Goal: Task Accomplishment & Management: Manage account settings

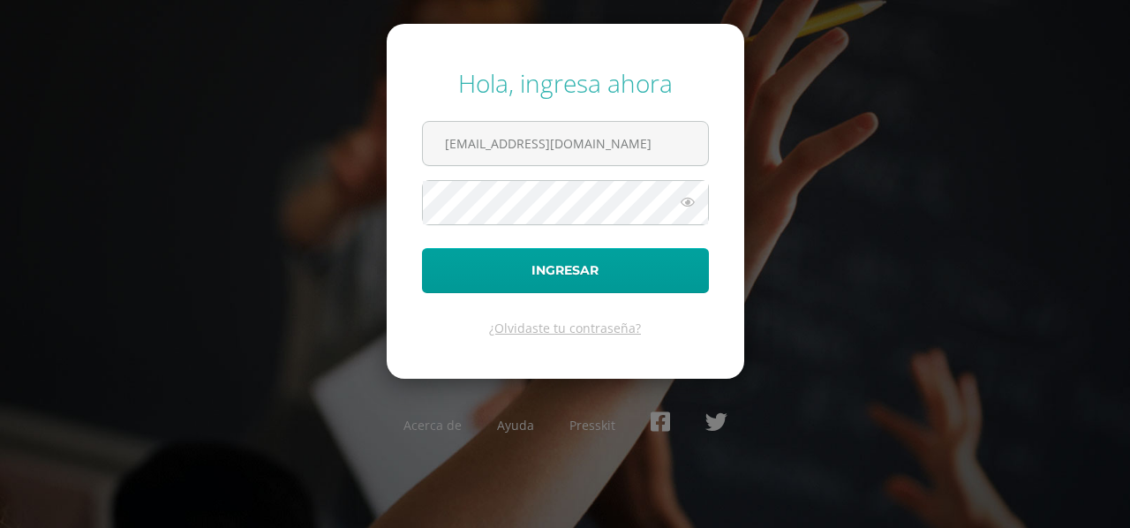
type input "[EMAIL_ADDRESS][DOMAIN_NAME]"
click at [692, 199] on icon at bounding box center [687, 201] width 23 height 21
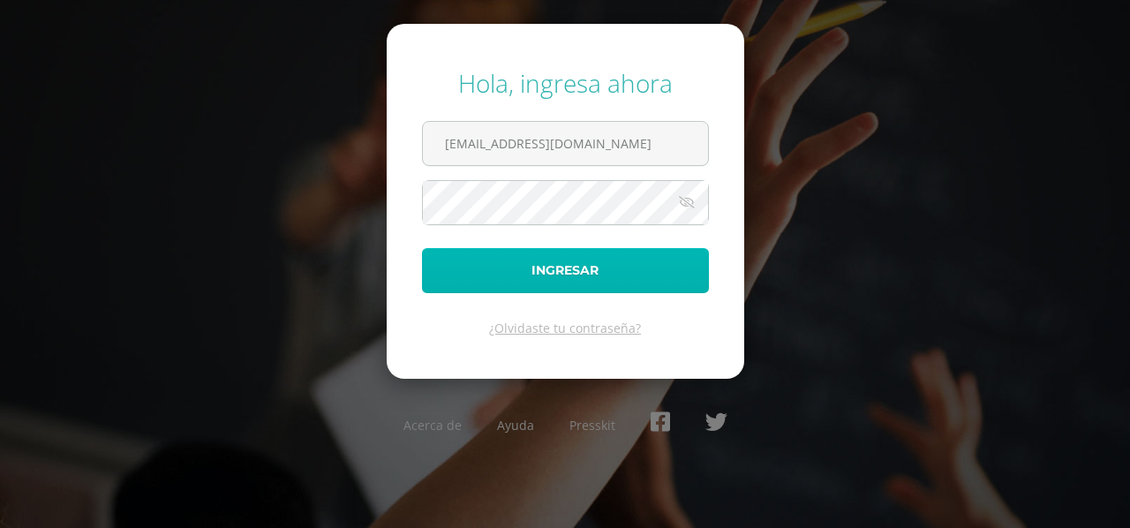
click at [619, 260] on button "Ingresar" at bounding box center [565, 270] width 287 height 45
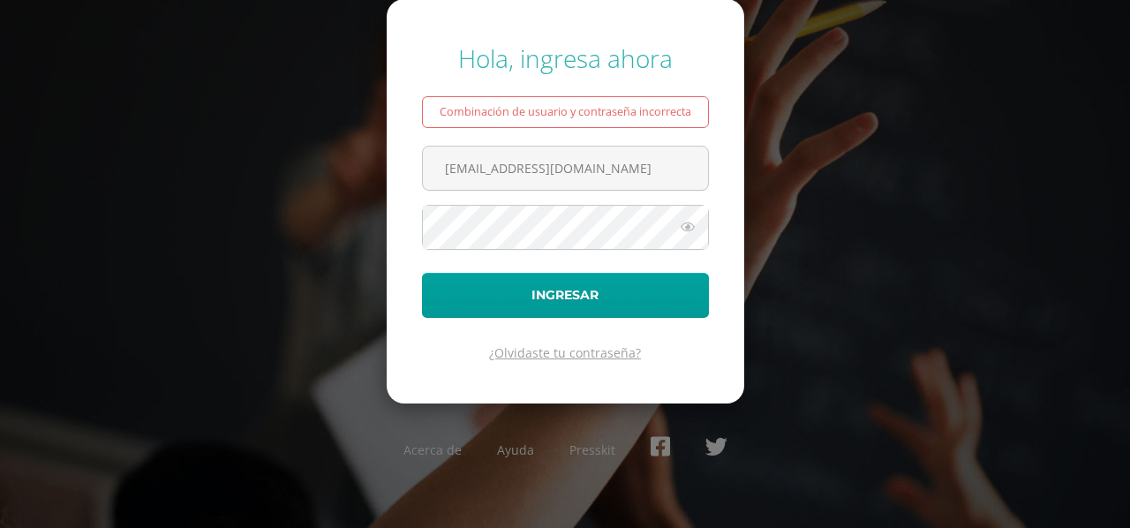
click at [580, 349] on link "¿Olvidaste tu contraseña?" at bounding box center [565, 352] width 152 height 17
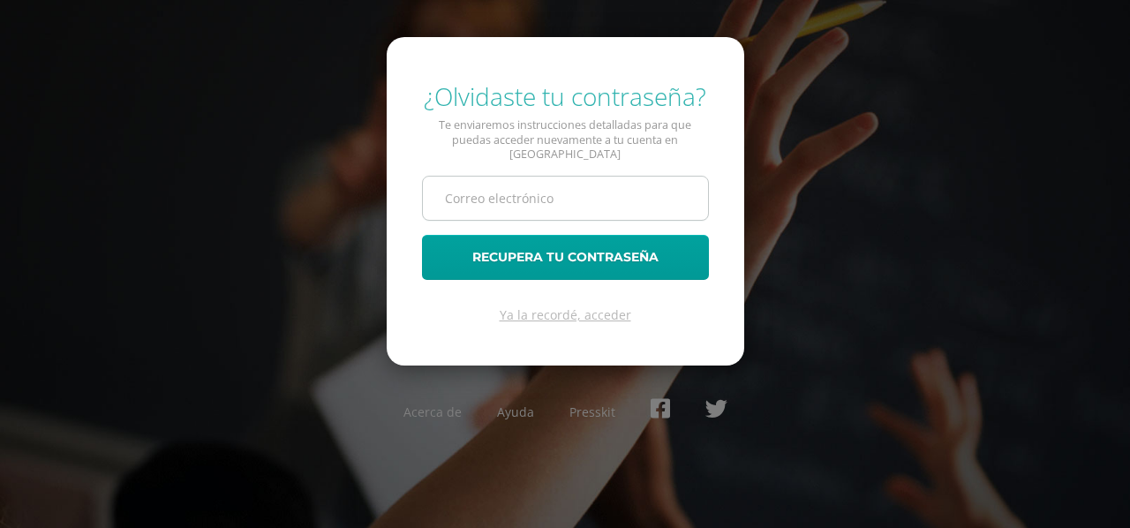
click at [553, 191] on input "text" at bounding box center [565, 197] width 285 height 43
type input "maemorales@gmail.com"
click at [422, 235] on button "Recupera tu contraseña" at bounding box center [565, 257] width 287 height 45
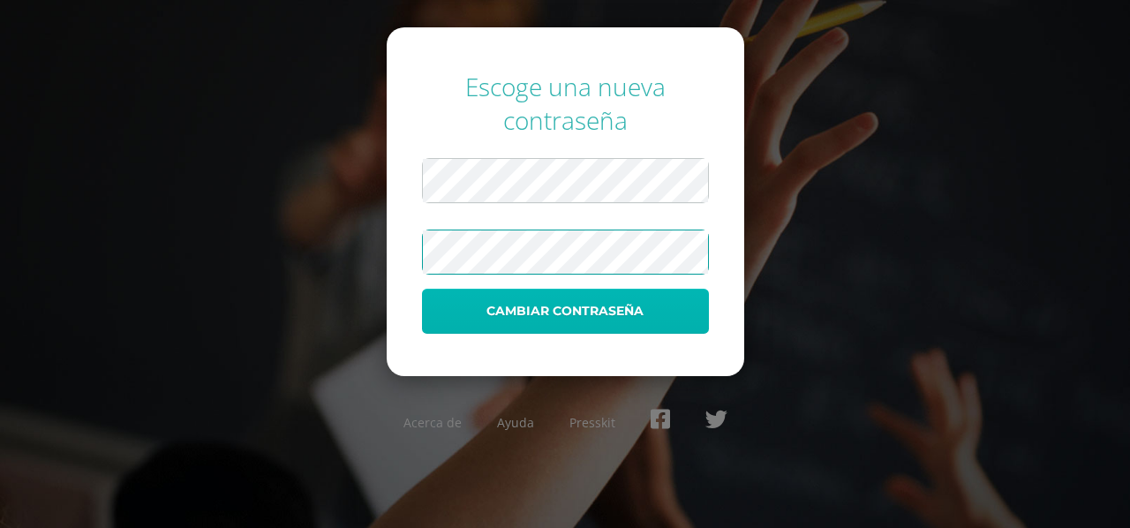
click at [609, 311] on button "Cambiar contraseña" at bounding box center [565, 311] width 287 height 45
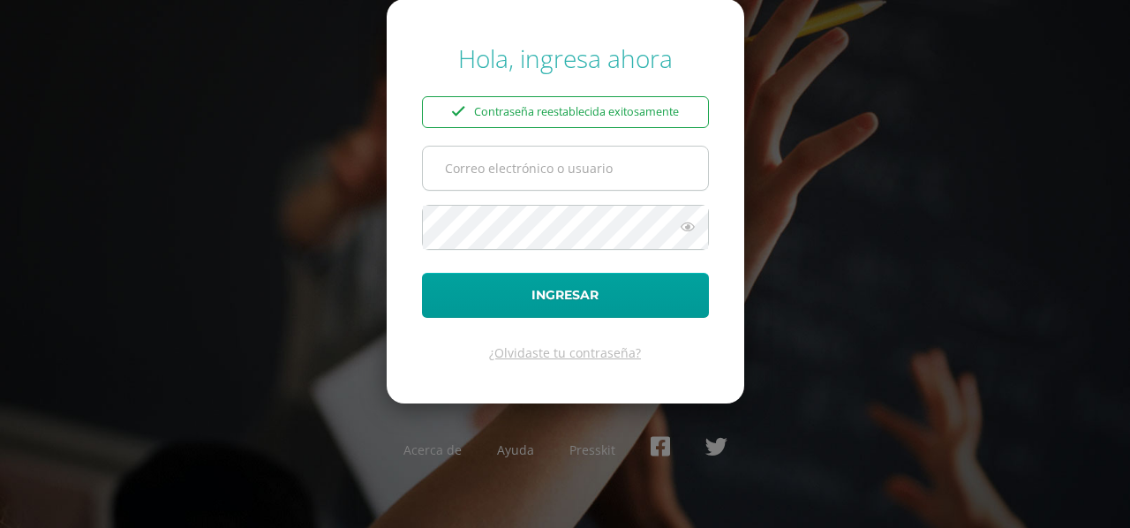
click at [591, 172] on input "text" at bounding box center [565, 167] width 285 height 43
type input "maemorales@gmail.com"
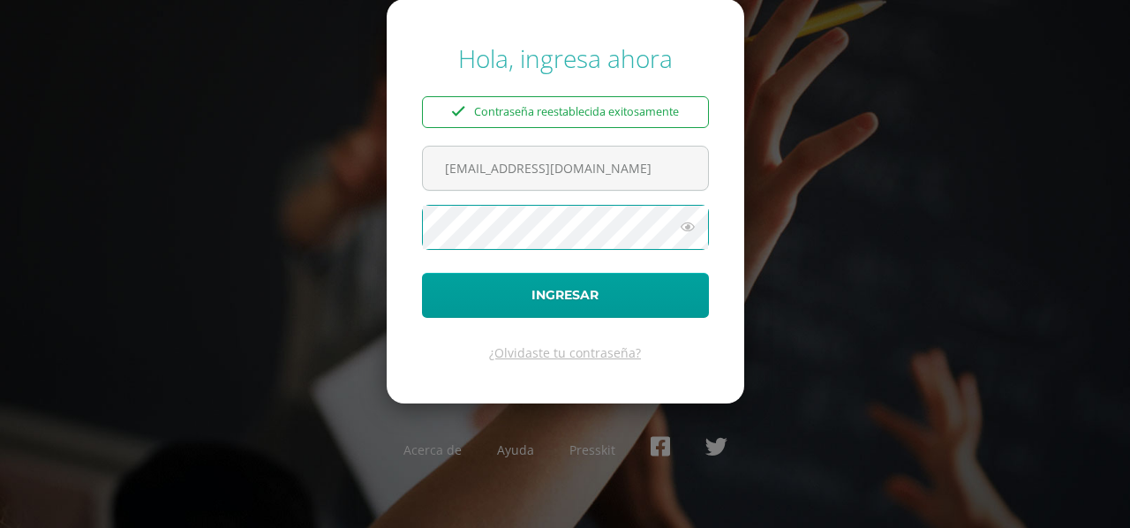
click at [688, 221] on icon at bounding box center [687, 226] width 23 height 21
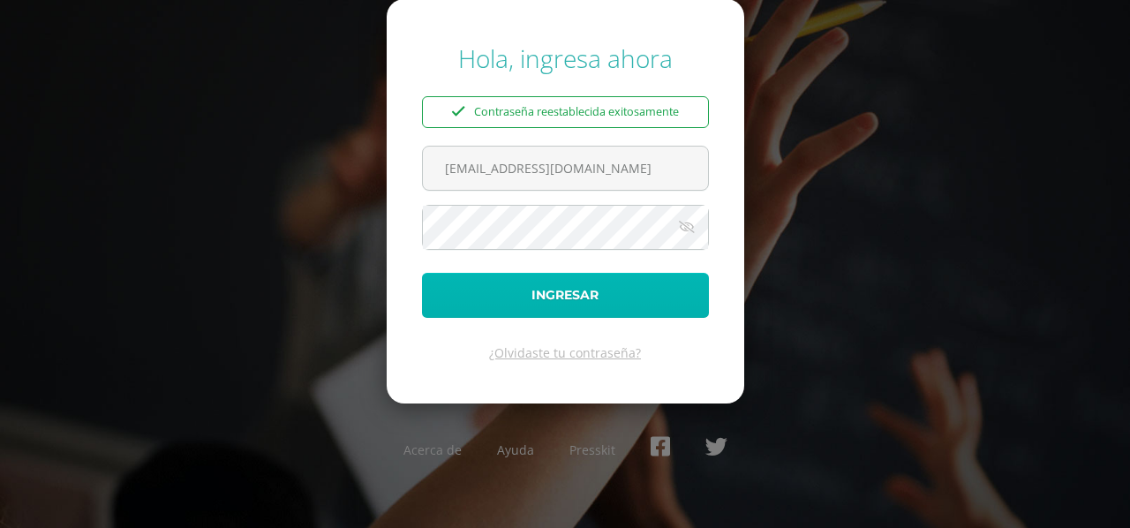
click at [631, 292] on button "Ingresar" at bounding box center [565, 295] width 287 height 45
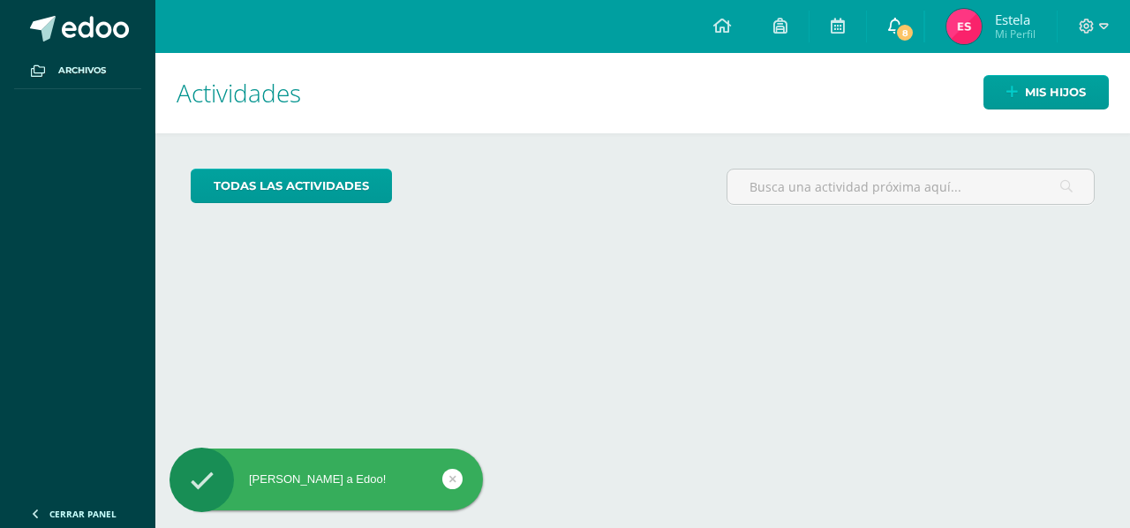
click at [909, 34] on span "8" at bounding box center [904, 32] width 19 height 19
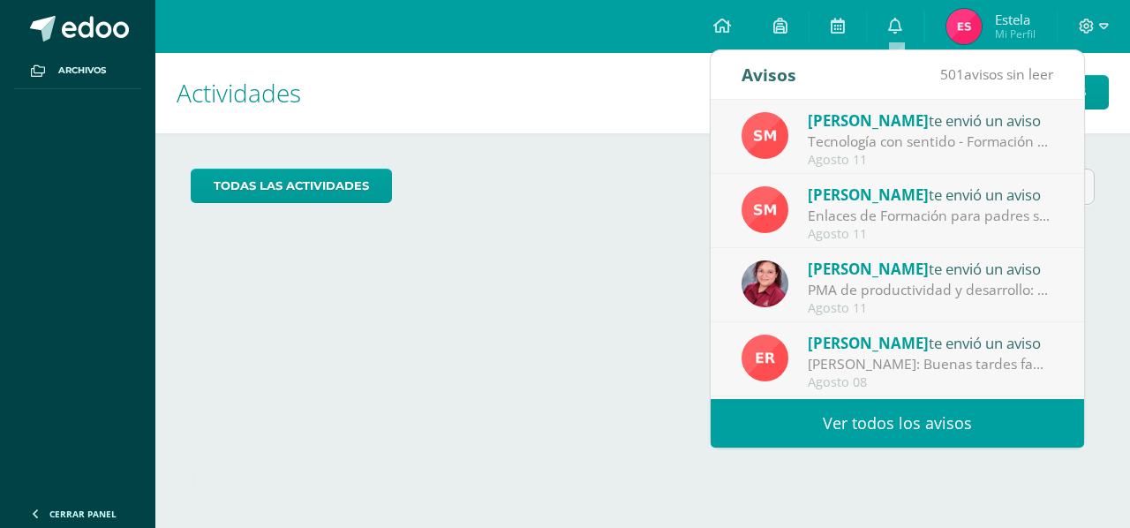
click at [904, 146] on div "Tecnología con sentido - Formación para padres: Buena tarde estimadas familias.…" at bounding box center [929, 141] width 245 height 20
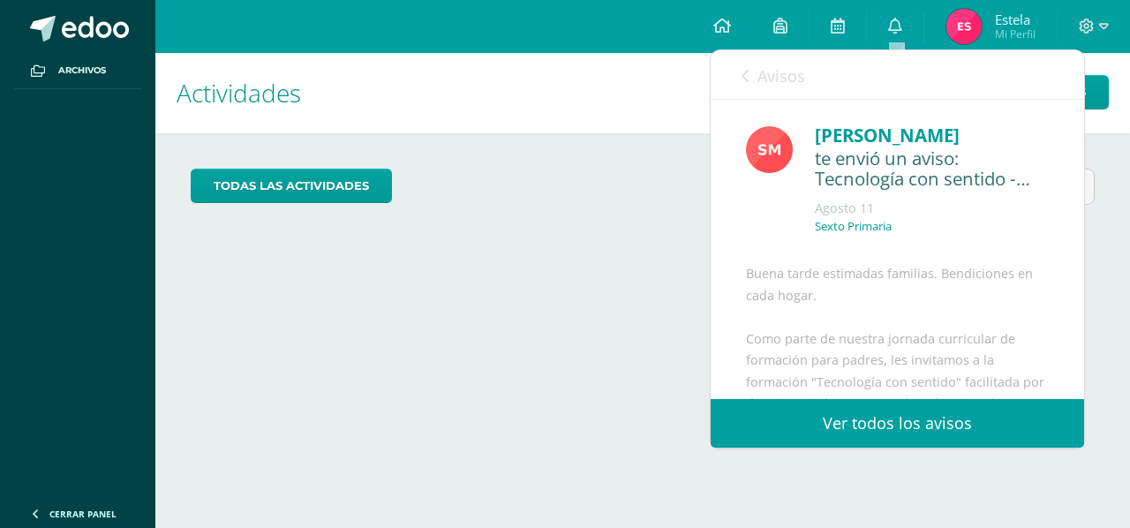
click at [949, 30] on img at bounding box center [963, 26] width 35 height 35
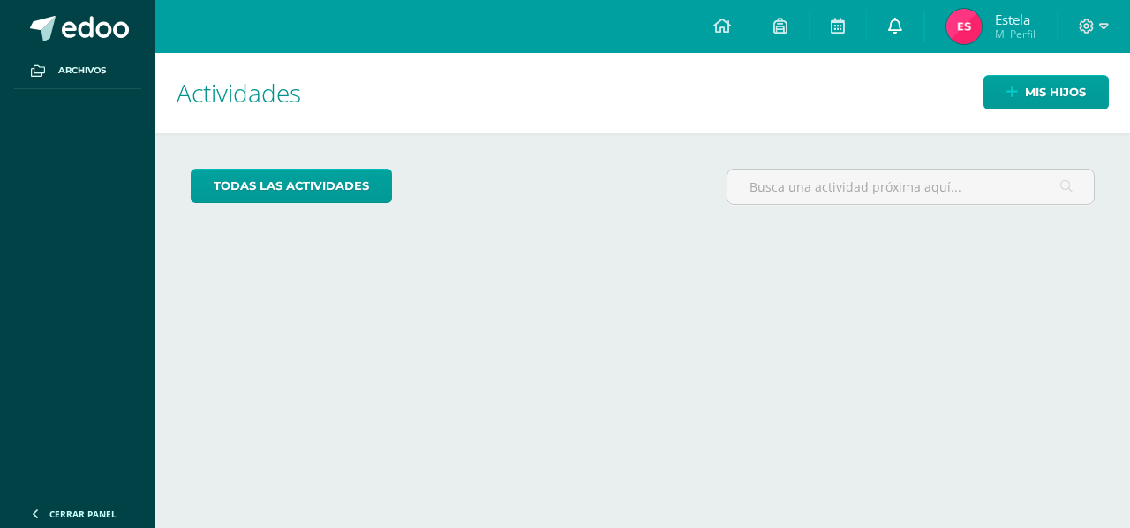
click at [911, 27] on link "0" at bounding box center [895, 26] width 56 height 53
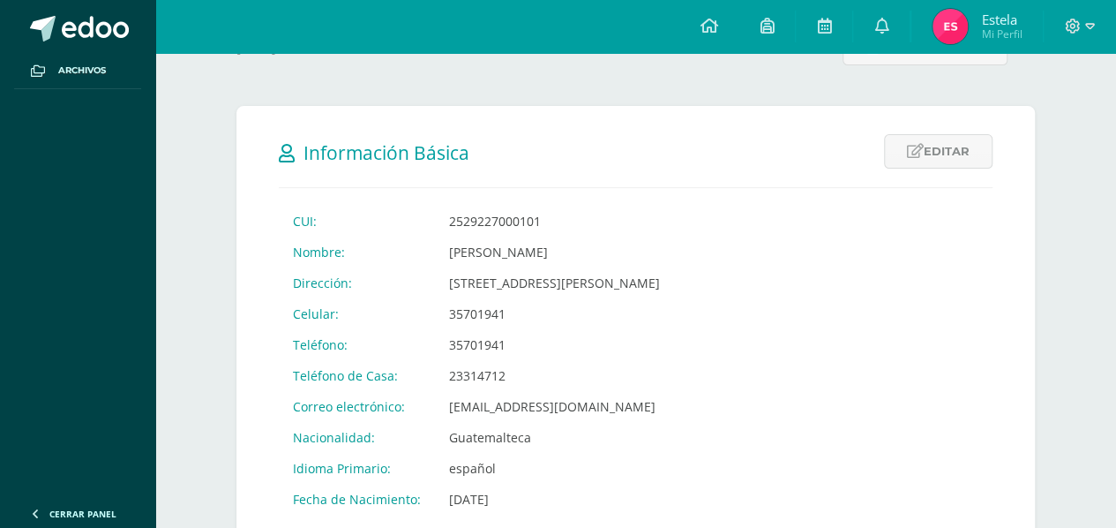
scroll to position [265, 0]
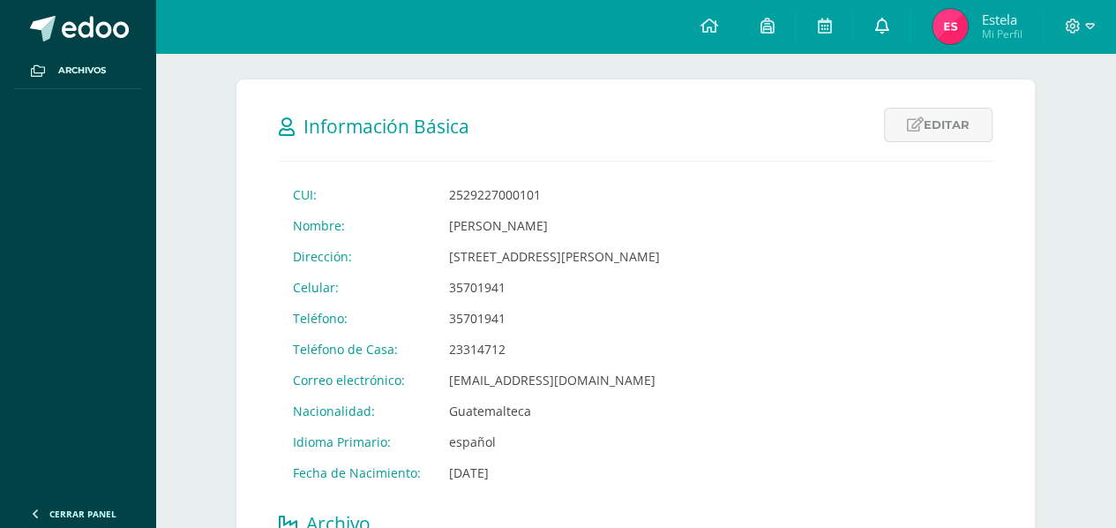
click at [889, 40] on link at bounding box center [881, 26] width 56 height 53
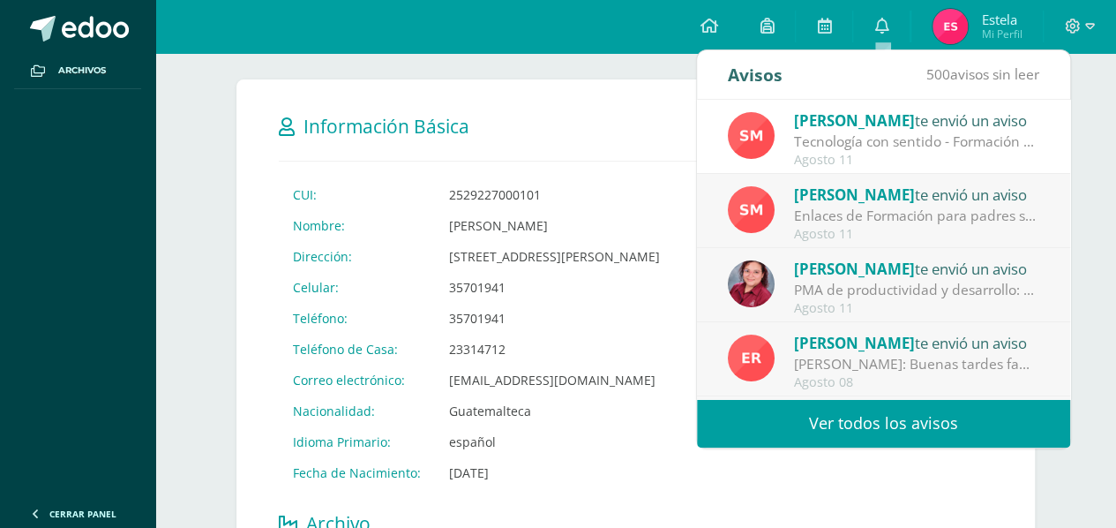
click at [848, 276] on span "[PERSON_NAME]" at bounding box center [854, 269] width 121 height 20
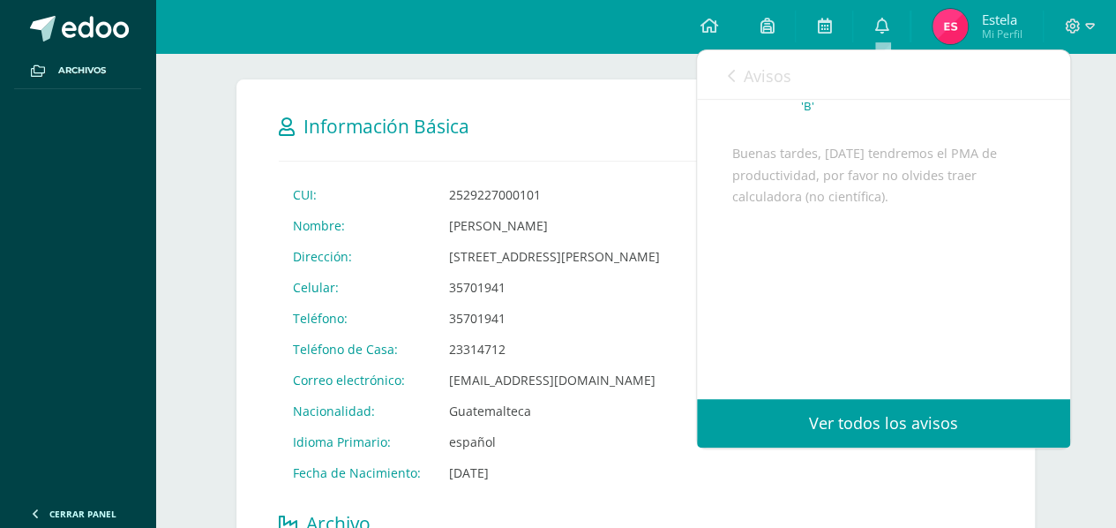
scroll to position [0, 0]
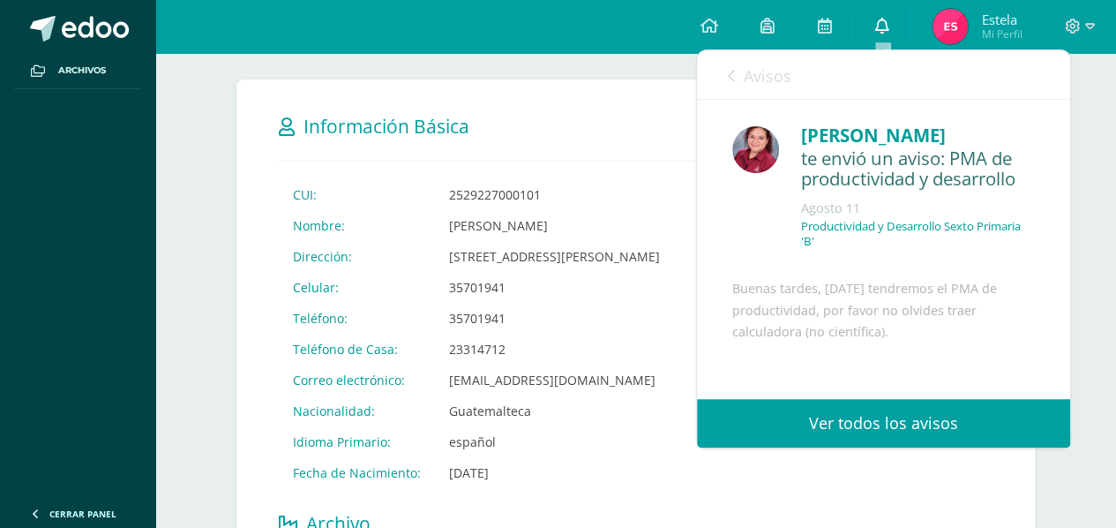
click at [903, 33] on link at bounding box center [881, 26] width 56 height 53
click at [891, 26] on link at bounding box center [881, 26] width 56 height 53
click at [886, 28] on icon at bounding box center [881, 26] width 14 height 16
click at [883, 32] on icon at bounding box center [881, 26] width 14 height 16
click at [883, 31] on icon at bounding box center [881, 26] width 14 height 16
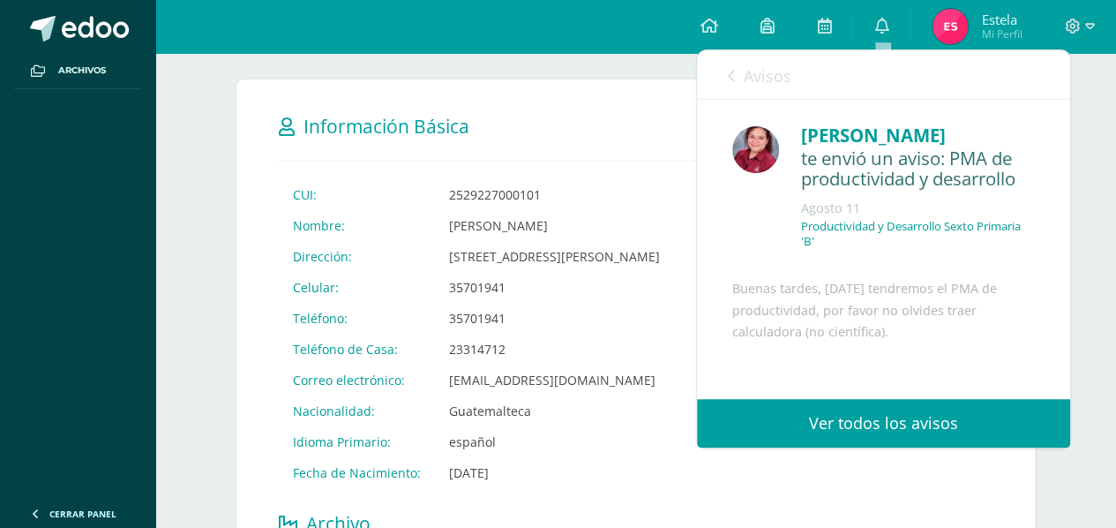
click at [930, 438] on link "Ver todos los avisos" at bounding box center [883, 423] width 373 height 49
click at [872, 430] on link "Ver todos los avisos" at bounding box center [883, 423] width 373 height 49
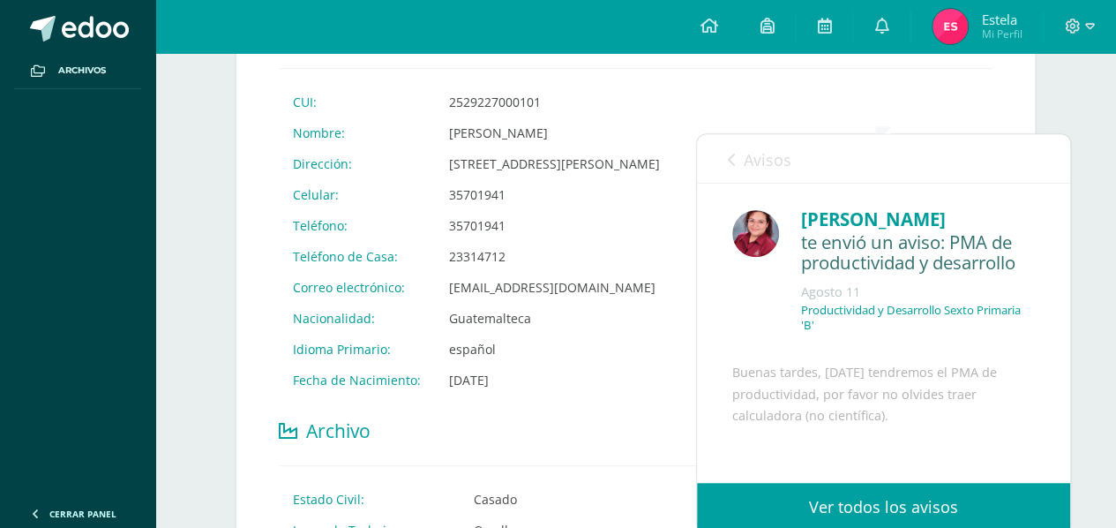
scroll to position [265, 0]
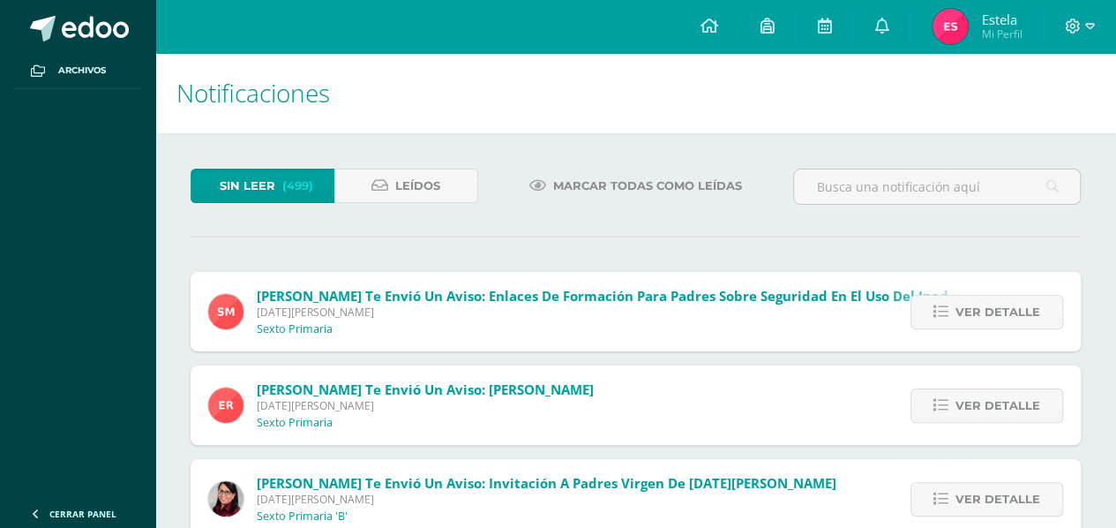
scroll to position [176, 0]
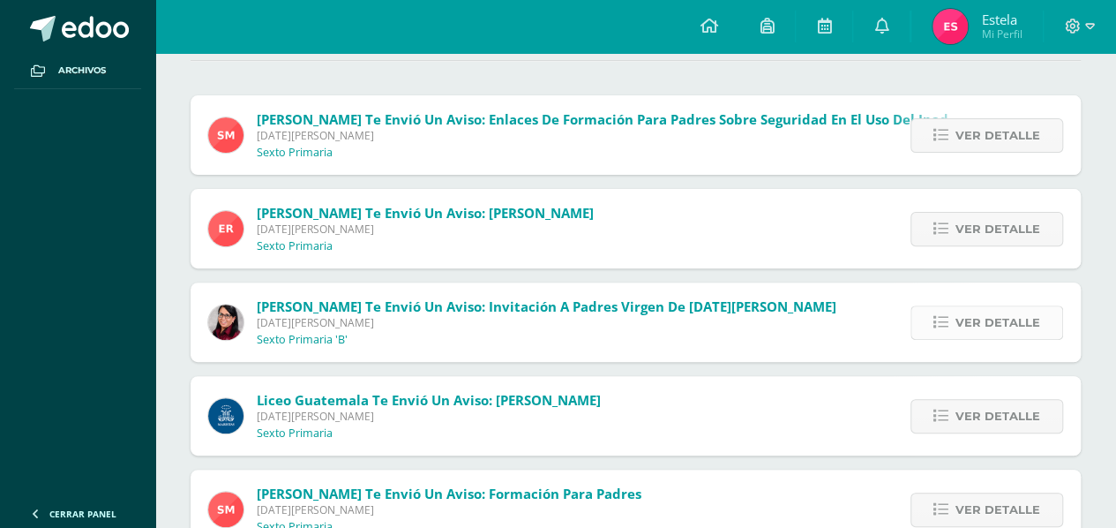
click at [1010, 323] on span "Ver detalle" at bounding box center [998, 322] width 85 height 33
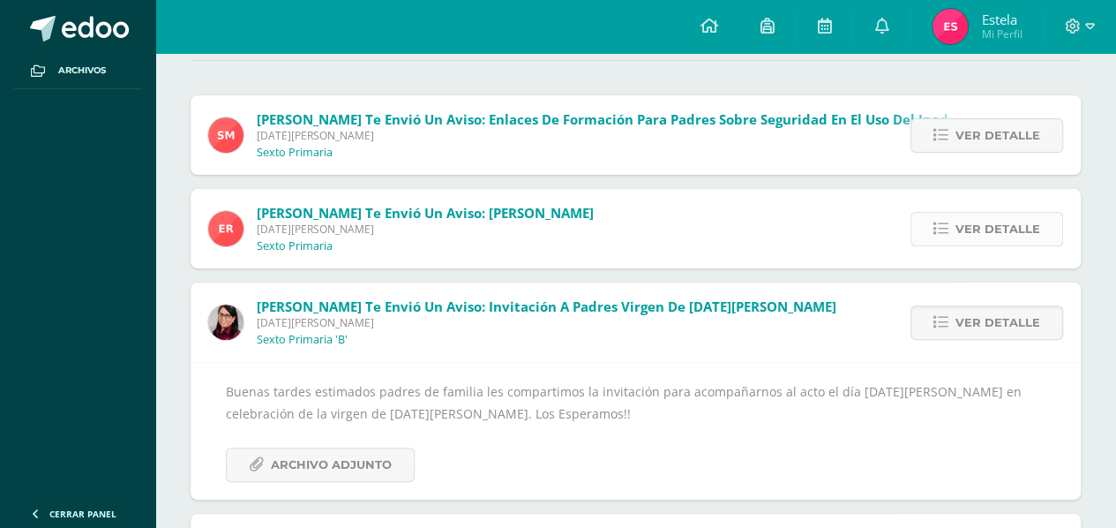
click at [987, 233] on span "Ver detalle" at bounding box center [998, 229] width 85 height 33
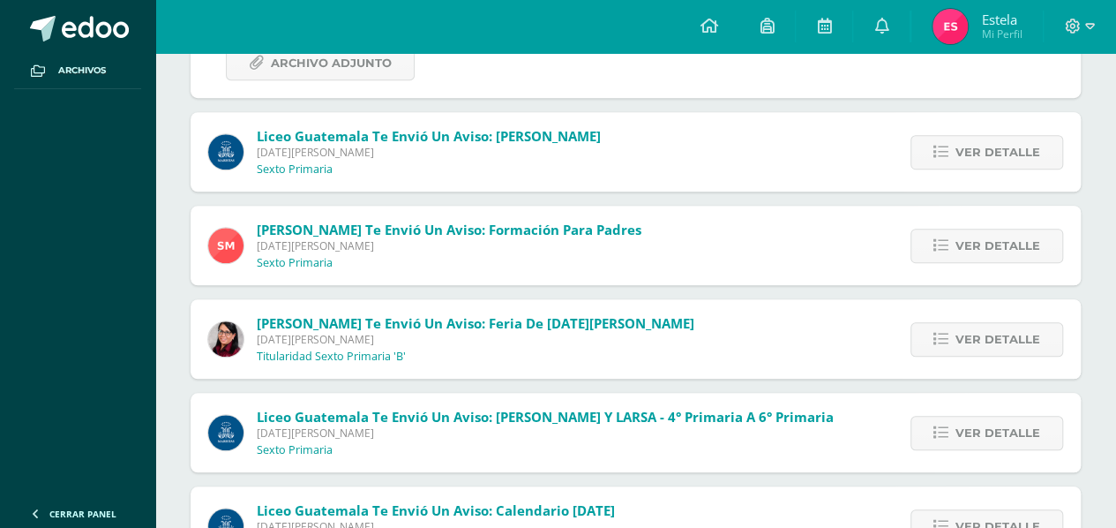
scroll to position [794, 0]
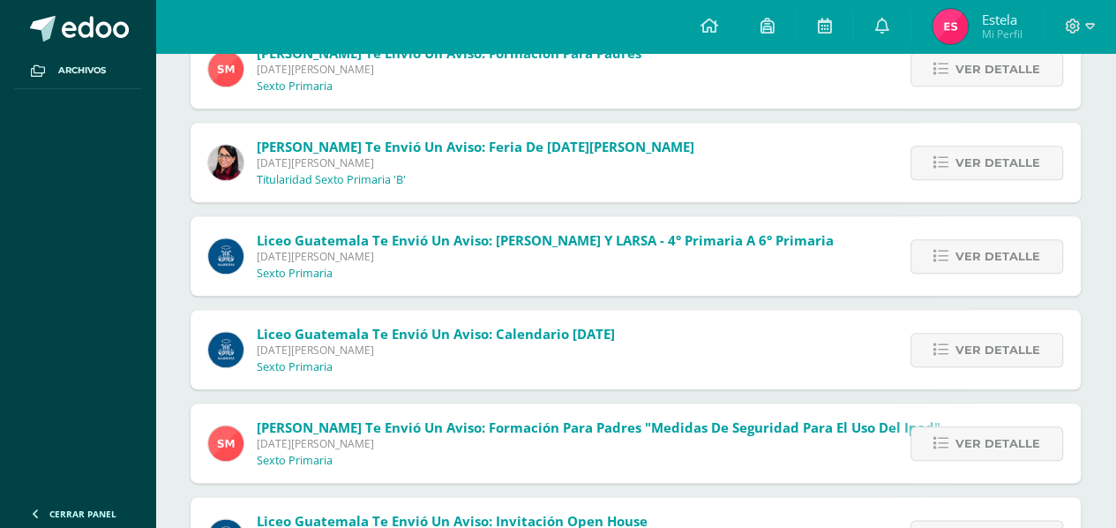
click at [990, 229] on div "Ver detalle" at bounding box center [982, 255] width 197 height 79
click at [990, 252] on span "Ver detalle" at bounding box center [998, 256] width 85 height 33
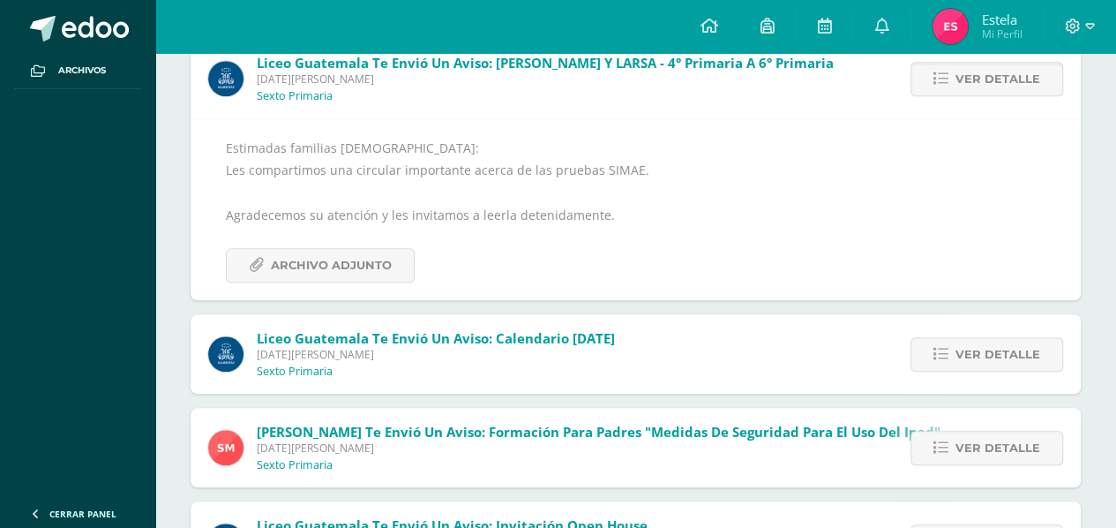
scroll to position [695, 0]
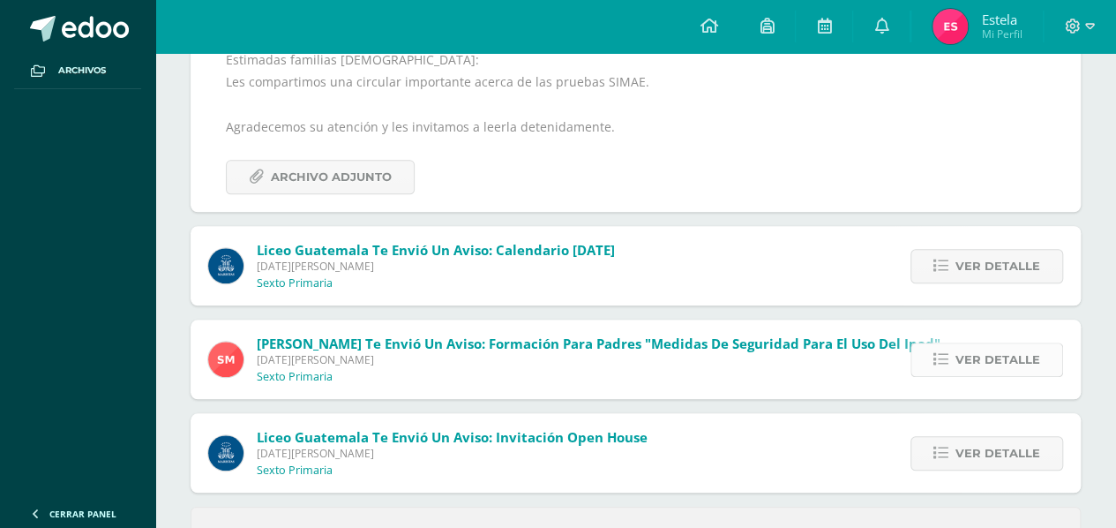
click at [984, 349] on span "Ver detalle" at bounding box center [998, 359] width 85 height 33
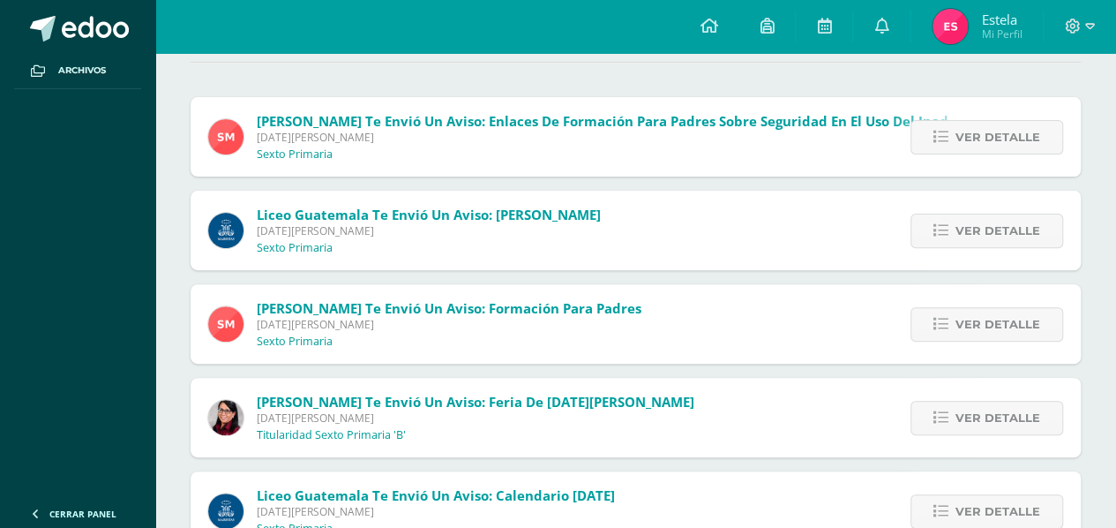
scroll to position [0, 0]
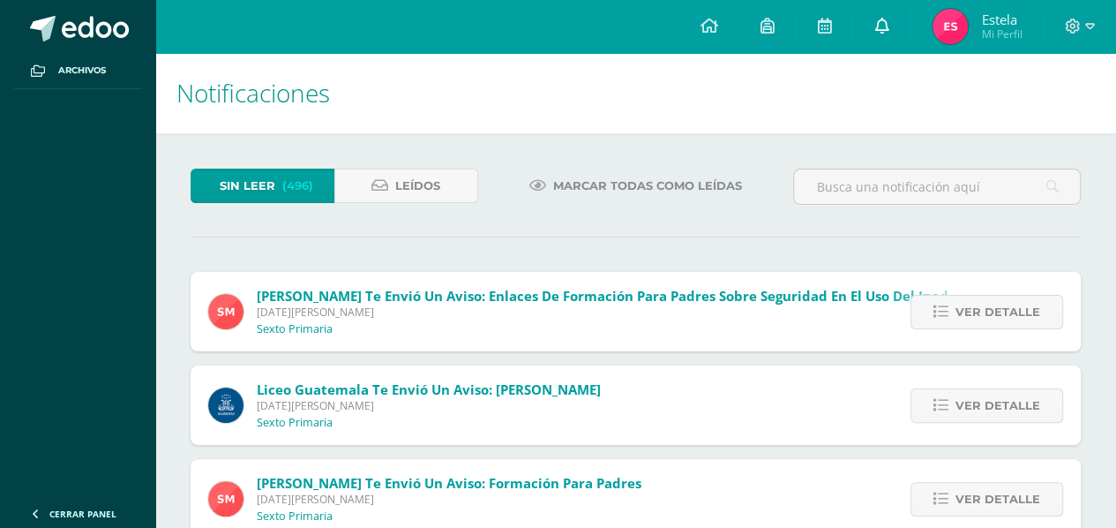
click at [879, 31] on icon at bounding box center [881, 26] width 14 height 16
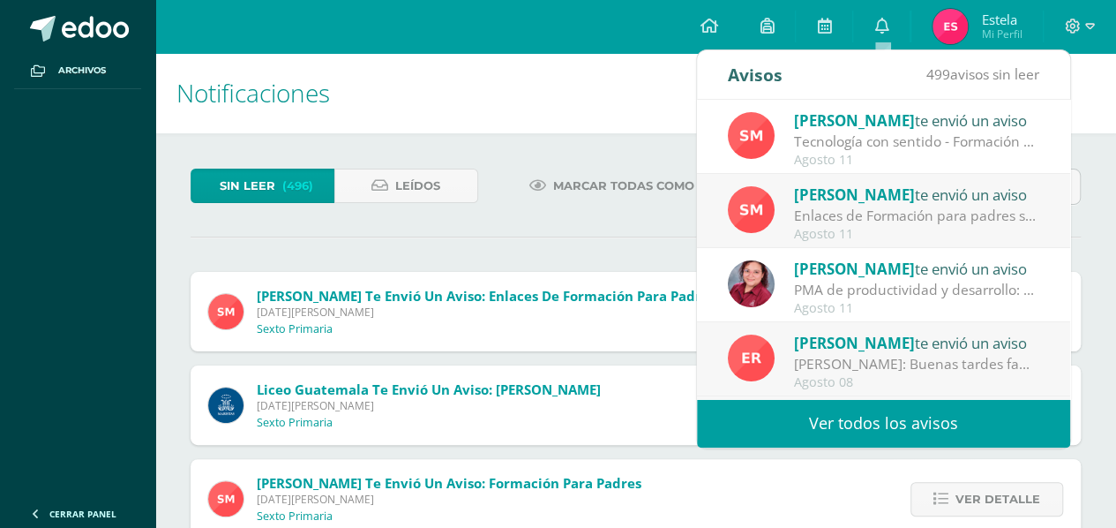
click at [904, 140] on div "Tecnología con sentido - Formación para padres: Buena tarde estimadas familias.…" at bounding box center [916, 141] width 245 height 20
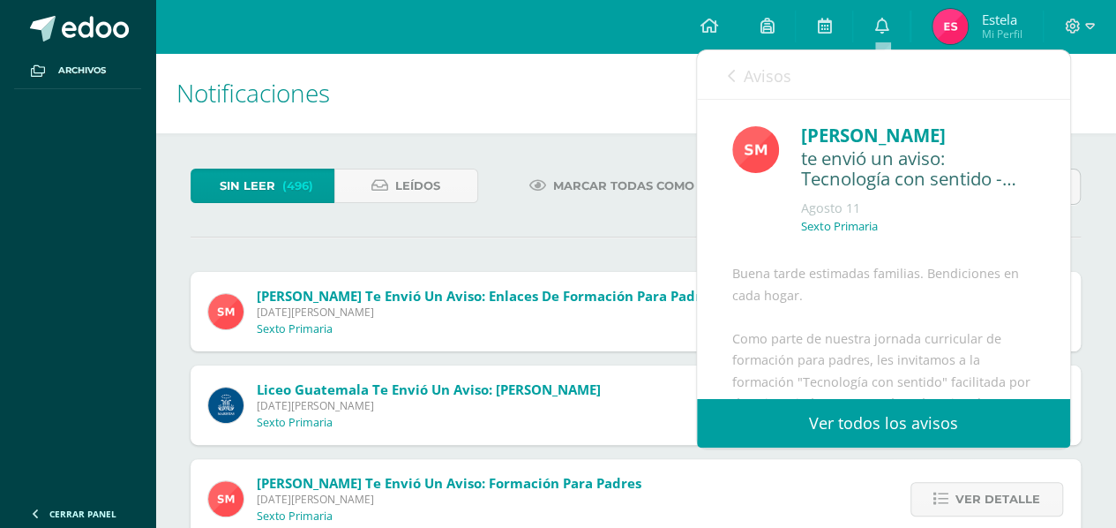
click at [630, 214] on div "Marcar todas como leídas" at bounding box center [636, 194] width 302 height 51
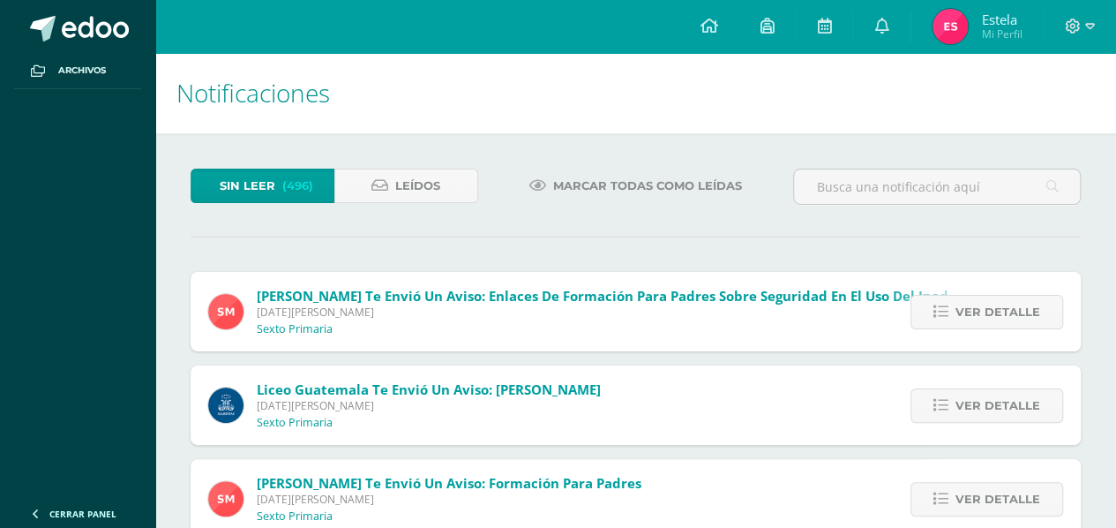
click at [678, 337] on div "[PERSON_NAME] te envió un aviso: Enlaces de Formación para padres sobre segurid…" at bounding box center [579, 311] width 776 height 79
